Goal: Task Accomplishment & Management: Use online tool/utility

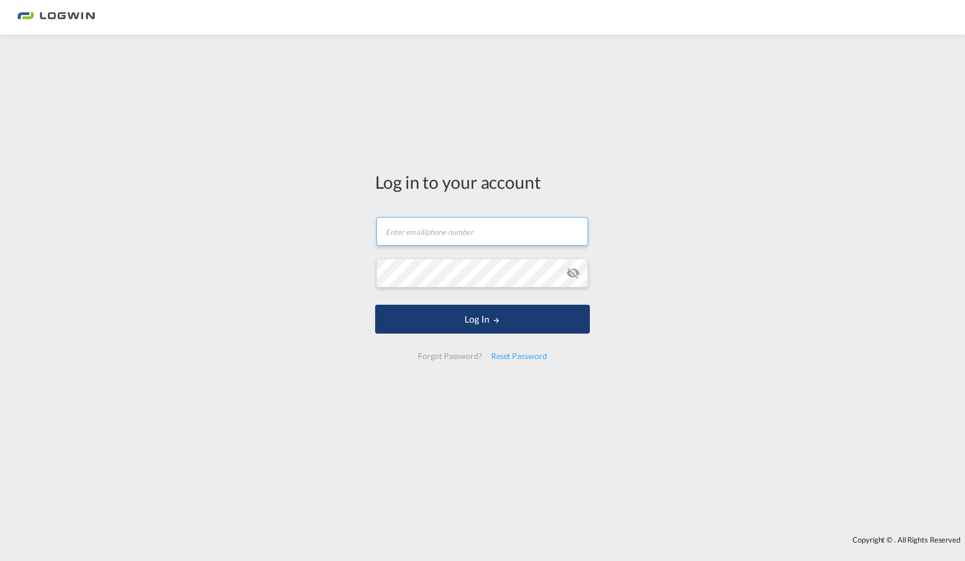
type input "[PERSON_NAME][EMAIL_ADDRESS][DOMAIN_NAME]"
click at [496, 322] on md-icon "LOGIN" at bounding box center [496, 320] width 8 height 8
